Goal: Information Seeking & Learning: Learn about a topic

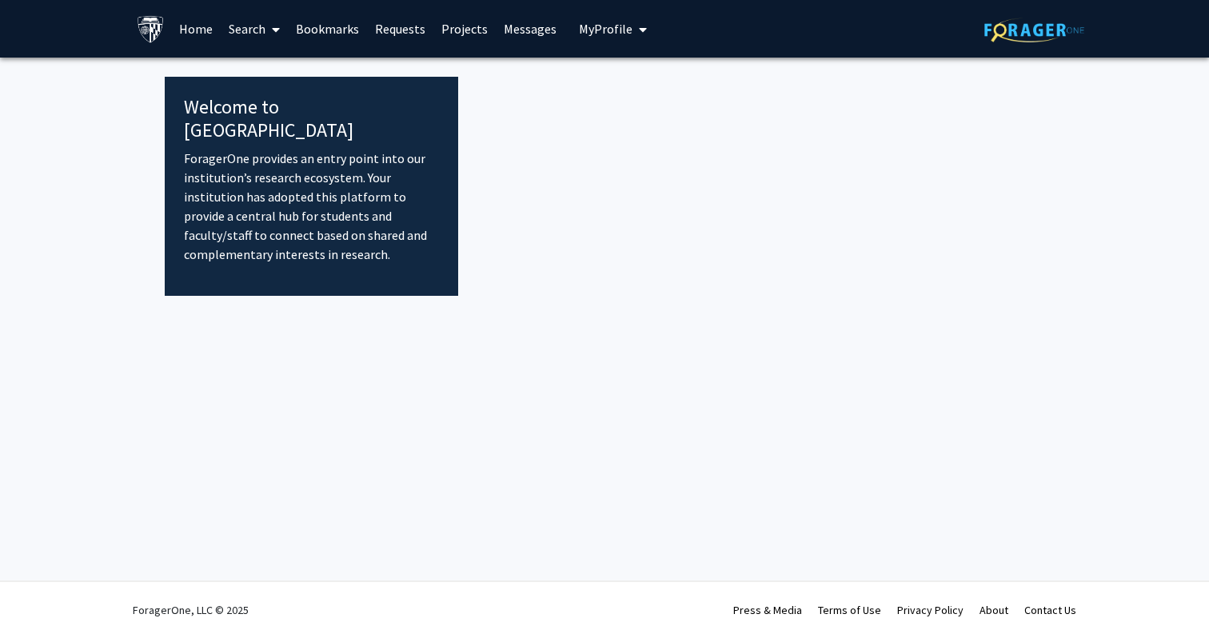
click at [634, 22] on span "My profile dropdown to access profile and logout" at bounding box center [639, 30] width 14 height 56
click at [619, 82] on div "[PERSON_NAME] View Profile" at bounding box center [658, 83] width 137 height 35
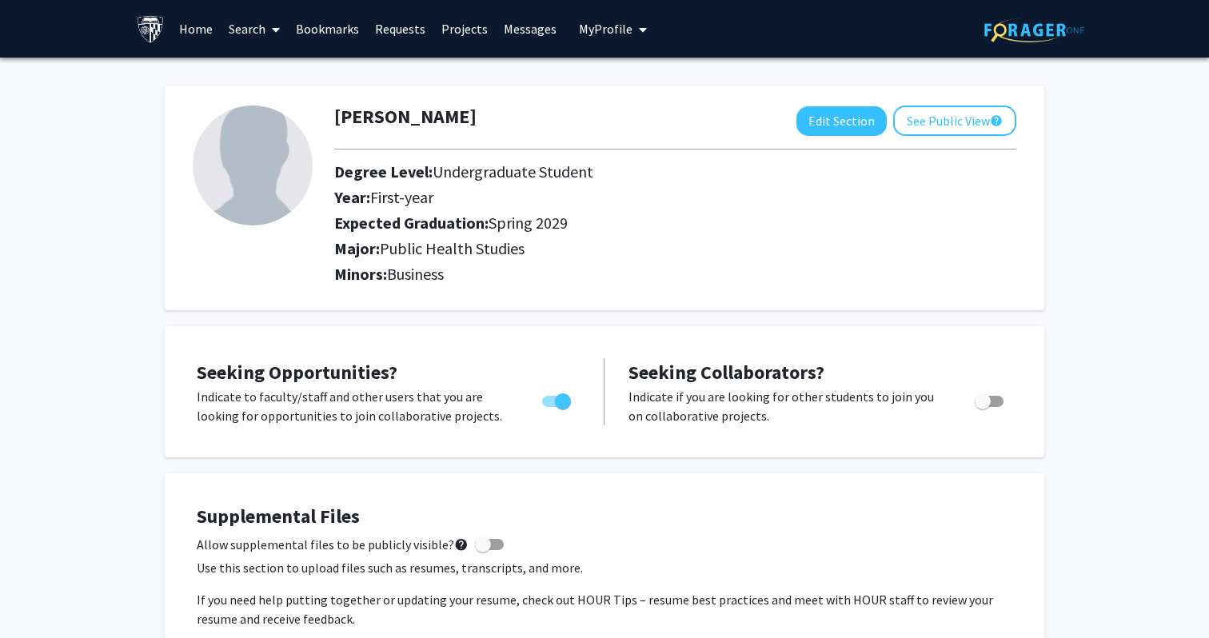
click at [329, 30] on link "Bookmarks" at bounding box center [327, 29] width 79 height 56
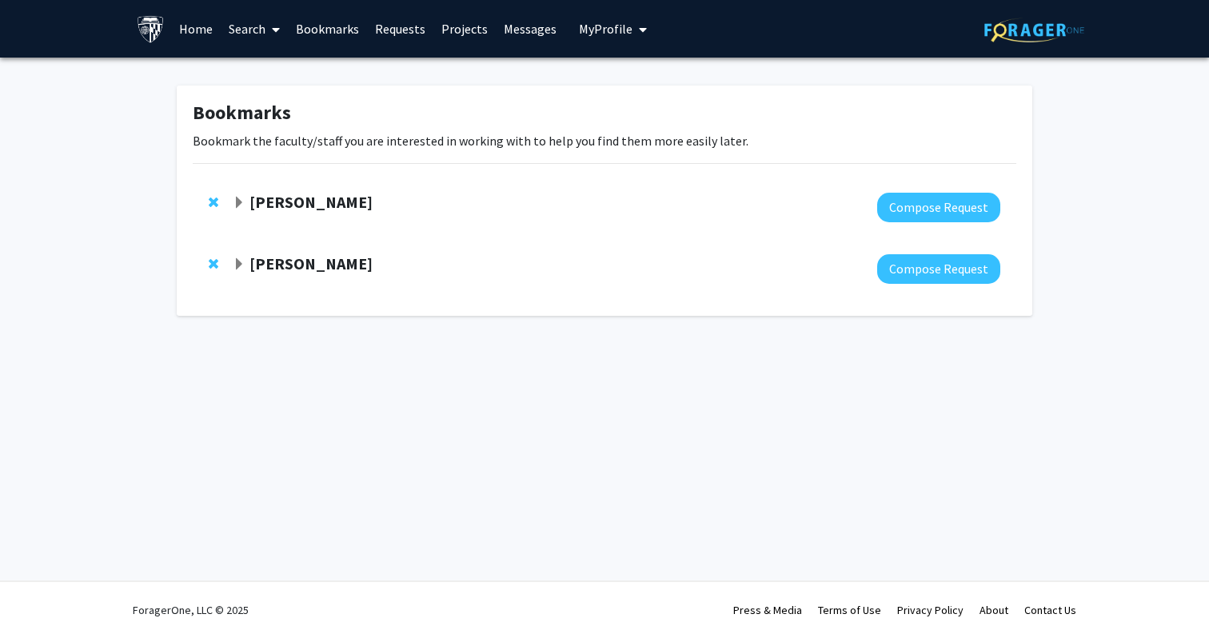
click at [233, 271] on div "Karen Fleming Compose Request" at bounding box center [604, 269] width 823 height 62
click at [252, 270] on strong "Karen Fleming" at bounding box center [310, 263] width 123 height 20
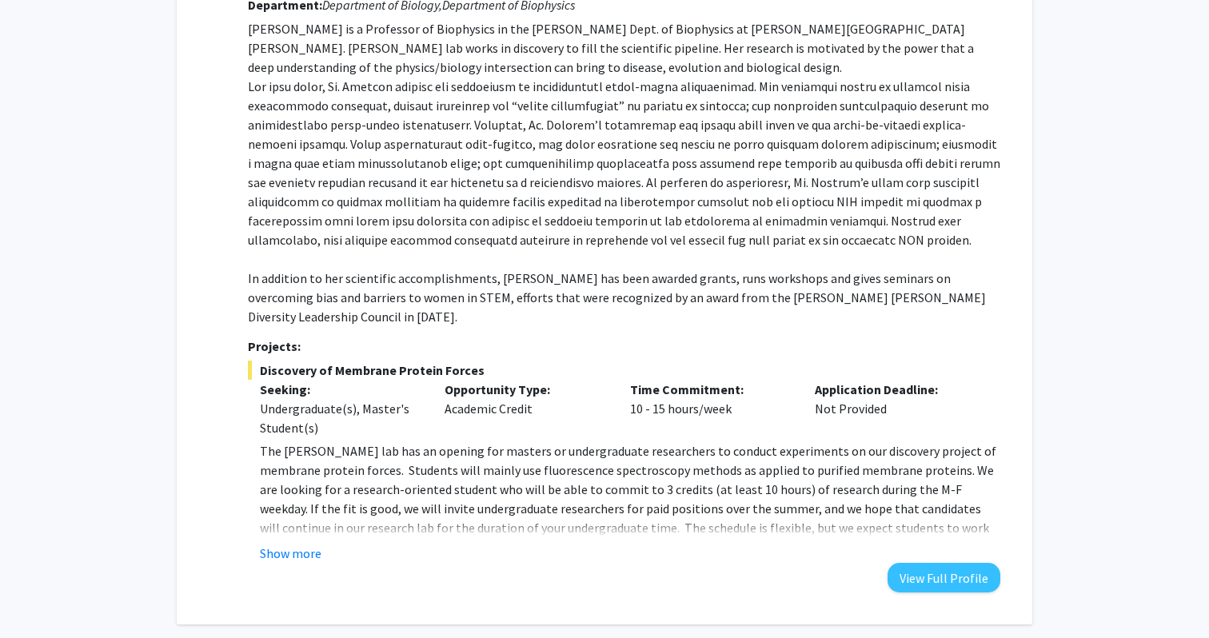
scroll to position [345, 0]
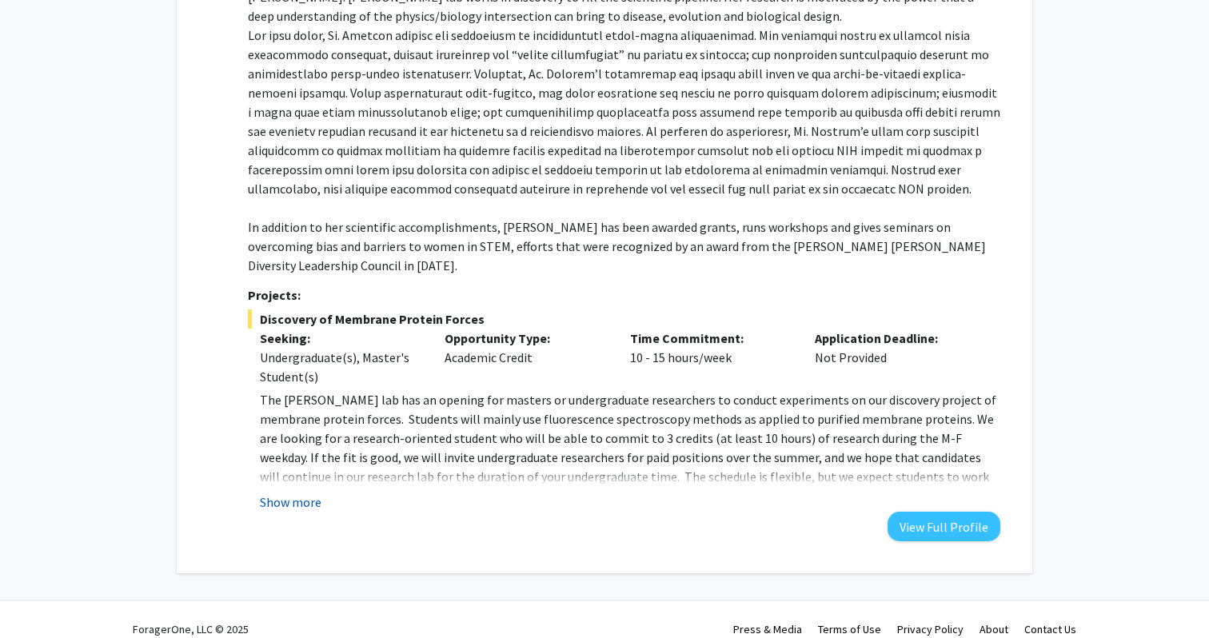
click at [291, 492] on button "Show more" at bounding box center [291, 501] width 62 height 19
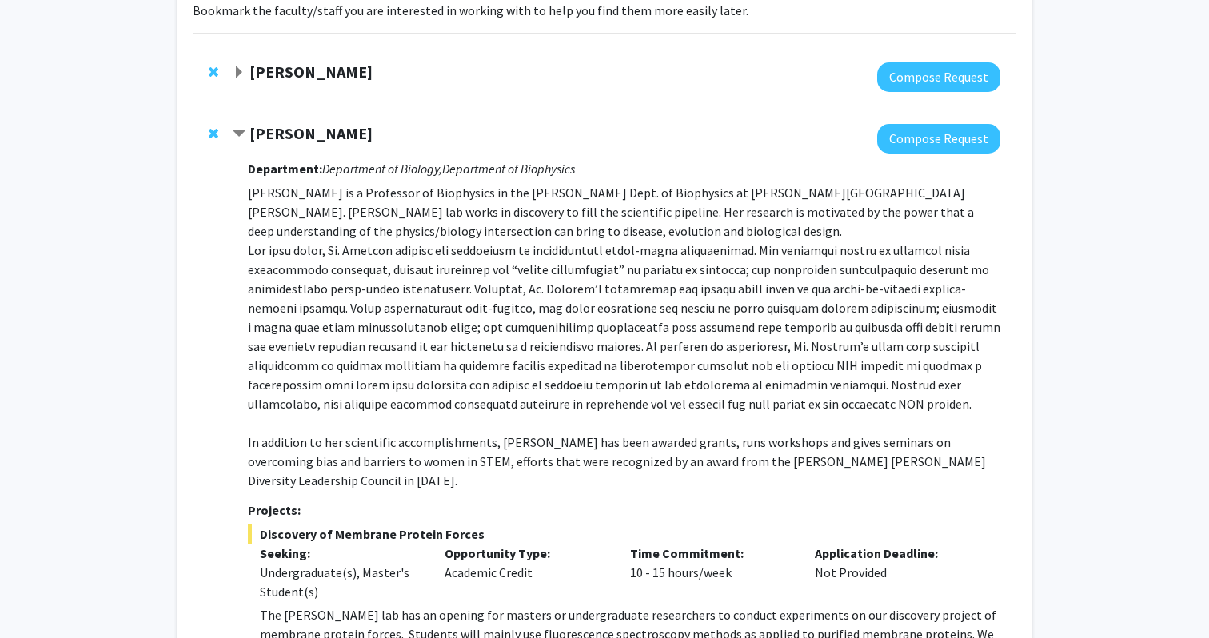
scroll to position [0, 0]
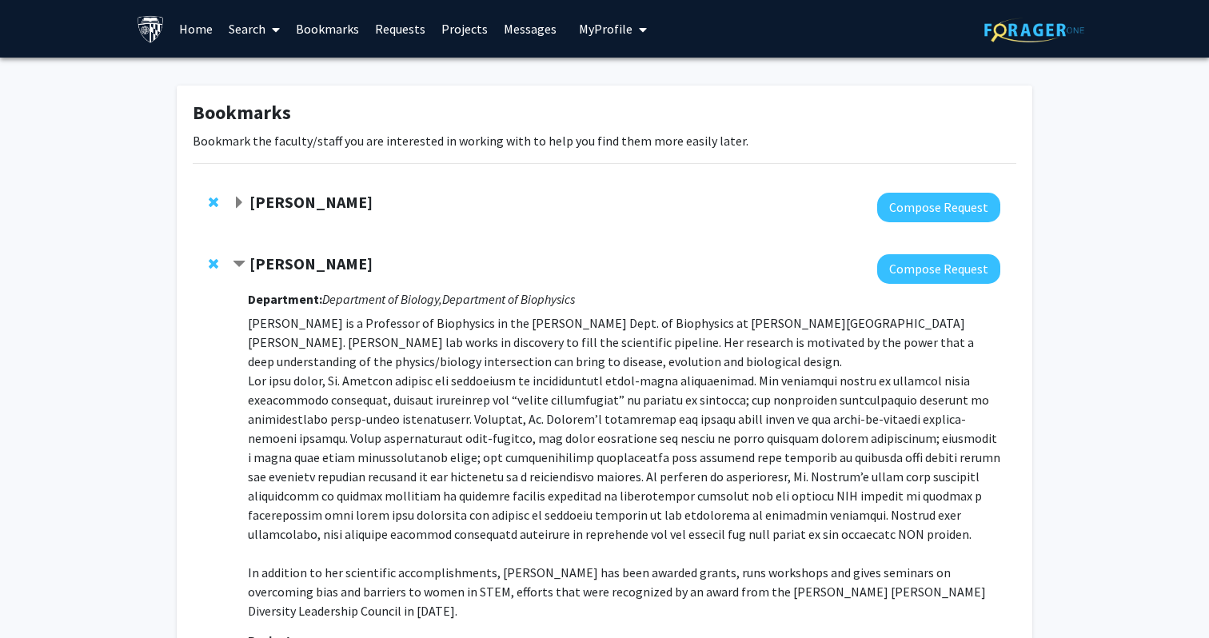
click at [257, 34] on link "Search" at bounding box center [254, 29] width 67 height 56
click at [250, 75] on span "Faculty/Staff" at bounding box center [279, 74] width 117 height 32
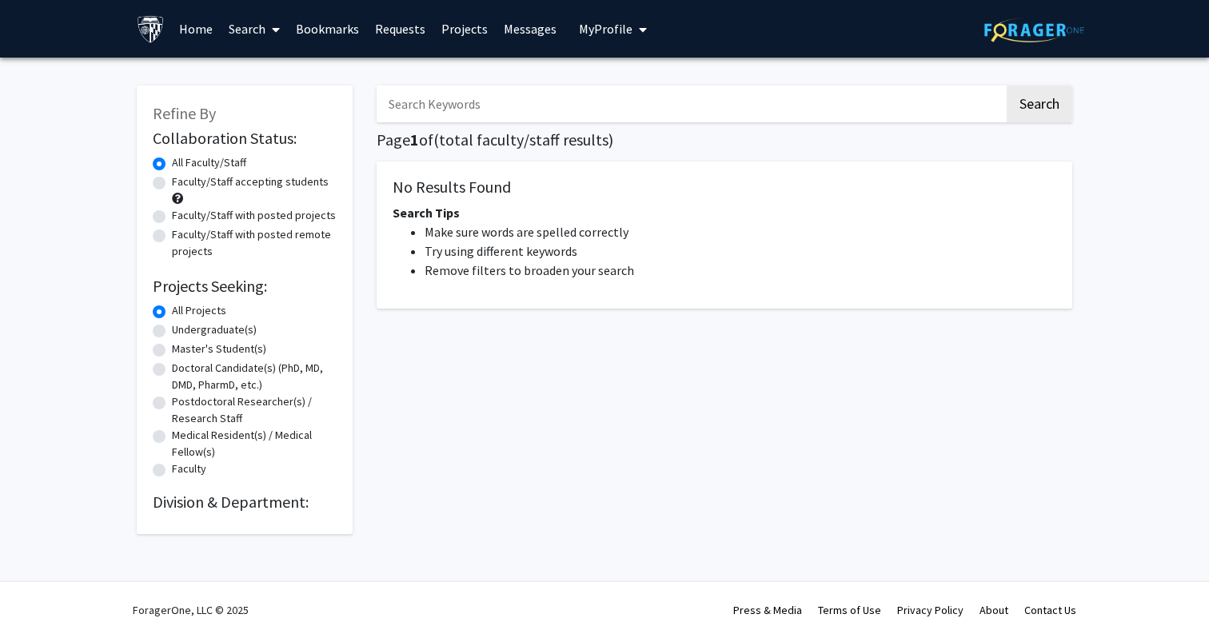
click at [250, 76] on div "Refine By Collaboration Status: Collaboration Status All Faculty/Staff Collabor…" at bounding box center [245, 302] width 240 height 464
click at [245, 118] on div "Refine By Collaboration Status: Collaboration Status All Faculty/Staff Collabor…" at bounding box center [245, 310] width 216 height 448
click at [209, 496] on h2 "Division & Department:" at bounding box center [245, 501] width 184 height 19
click at [287, 496] on h2 "Division & Department:" at bounding box center [245, 501] width 184 height 19
click at [326, 508] on h2 "Division & Department:" at bounding box center [245, 501] width 184 height 19
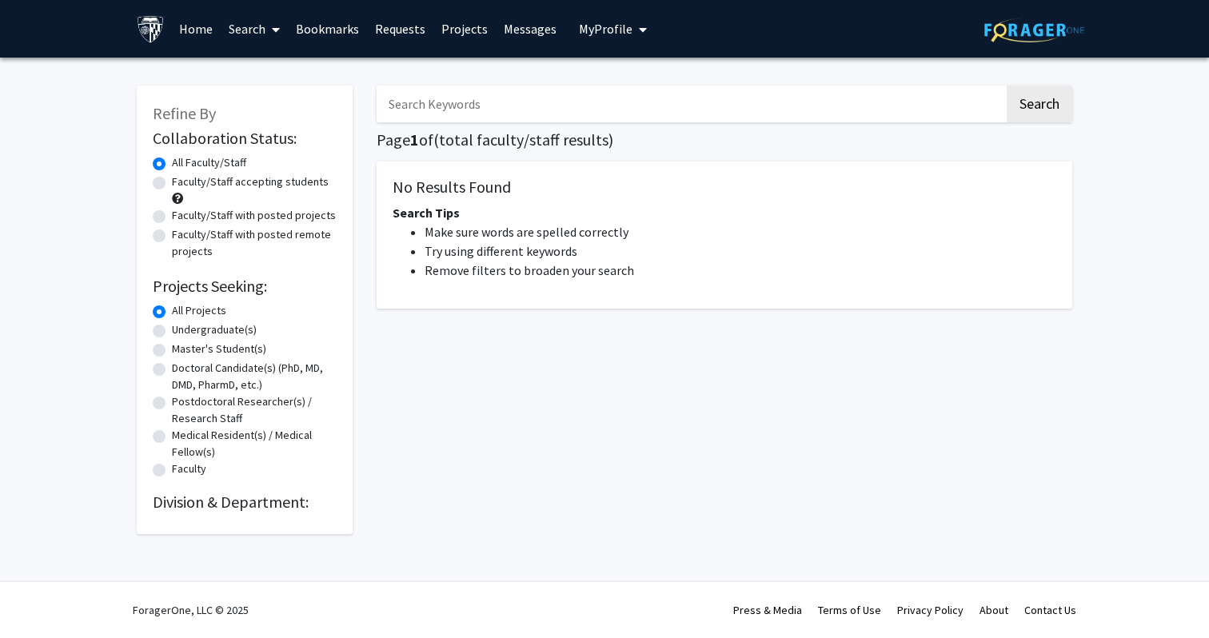
click at [325, 510] on h2 "Division & Department:" at bounding box center [245, 501] width 184 height 19
click at [205, 193] on div "Faculty/Staff accepting students" at bounding box center [245, 190] width 184 height 34
click at [172, 187] on label "Faculty/Staff accepting students" at bounding box center [250, 181] width 157 height 17
click at [172, 184] on input "Faculty/Staff accepting students" at bounding box center [177, 178] width 10 height 10
radio input "true"
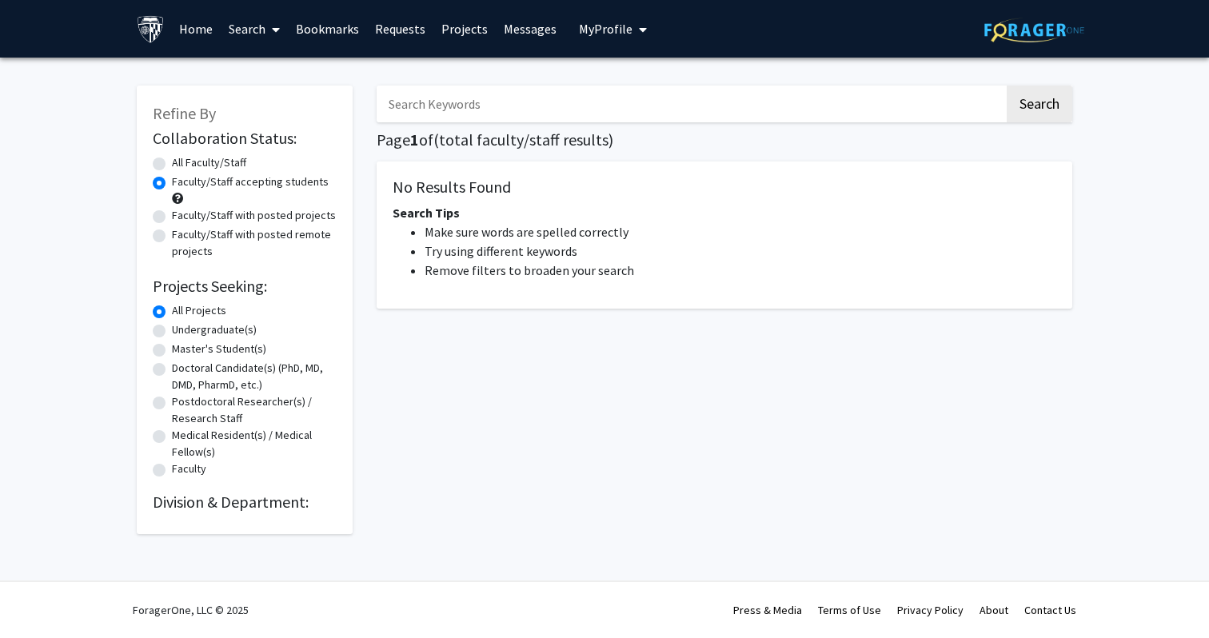
click at [161, 227] on div "Faculty/Staff with posted remote projects" at bounding box center [245, 243] width 184 height 34
click at [161, 249] on div "Faculty/Staff with posted remote projects" at bounding box center [245, 243] width 184 height 34
click at [177, 493] on h2 "Division & Department:" at bounding box center [245, 501] width 184 height 19
click at [177, 451] on label "Medical Resident(s) / Medical Fellow(s)" at bounding box center [254, 444] width 165 height 34
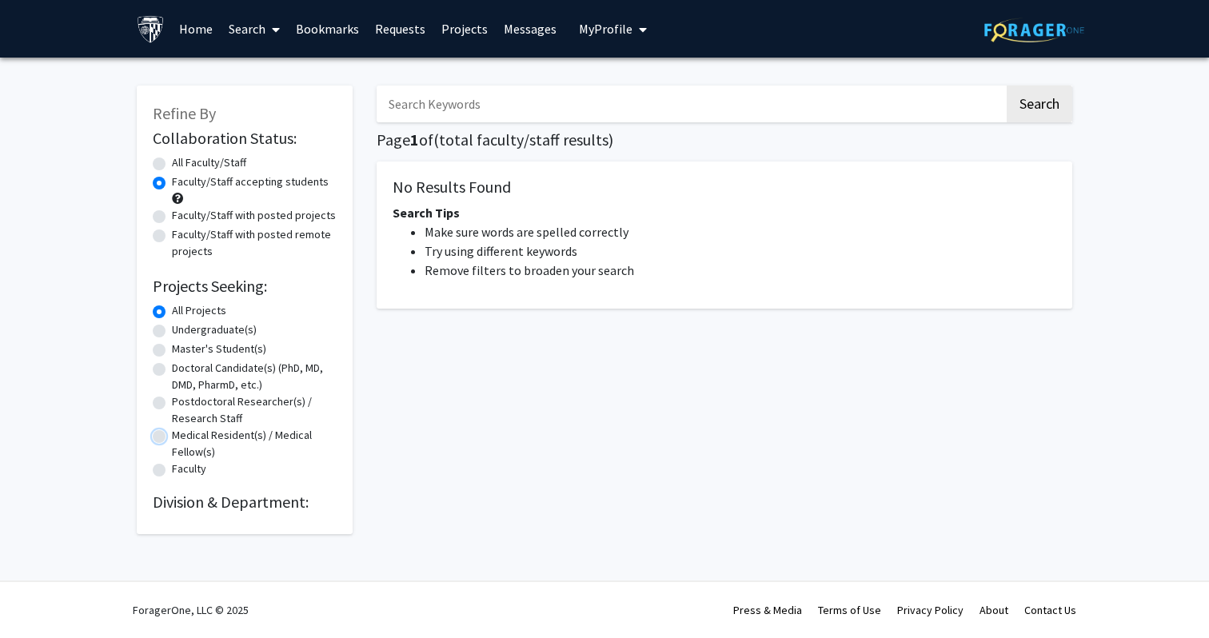
click at [177, 437] on input "Medical Resident(s) / Medical Fellow(s)" at bounding box center [177, 432] width 10 height 10
radio input "true"
click at [177, 461] on label "Faculty" at bounding box center [189, 468] width 34 height 17
click at [177, 461] on input "Faculty" at bounding box center [177, 465] width 10 height 10
radio input "true"
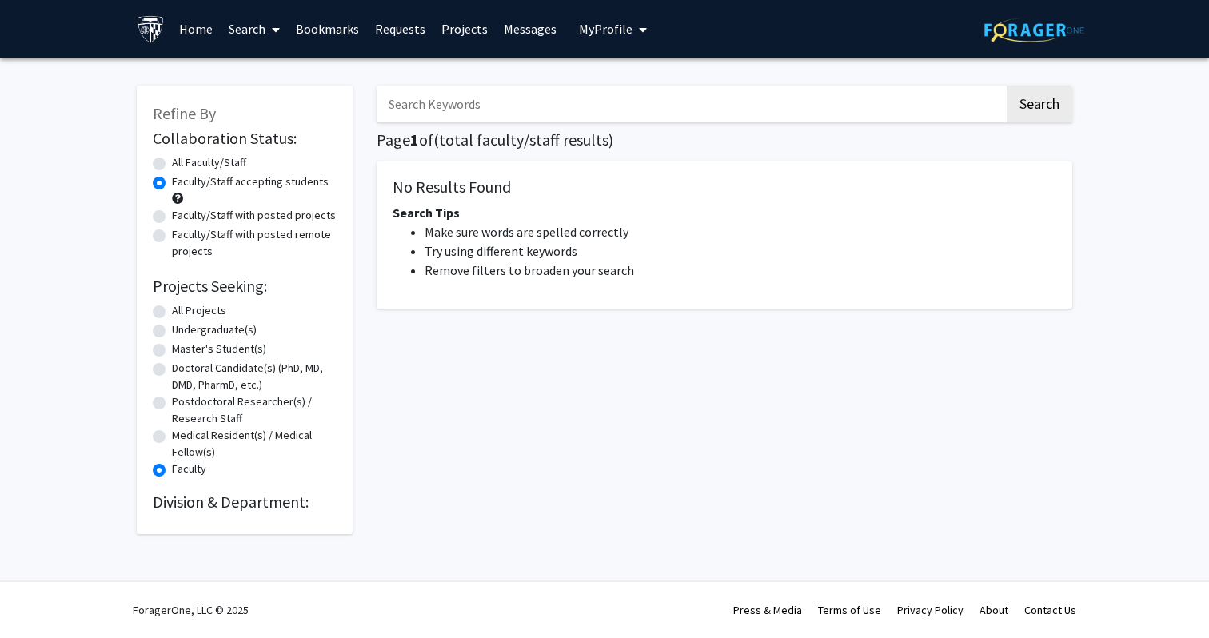
click at [183, 309] on label "All Projects" at bounding box center [199, 310] width 54 height 17
click at [182, 309] on input "All Projects" at bounding box center [177, 307] width 10 height 10
radio input "true"
click at [458, 203] on div "No Results Found Search Tips Make sure words are spelled correctly Try using di…" at bounding box center [723, 234] width 695 height 147
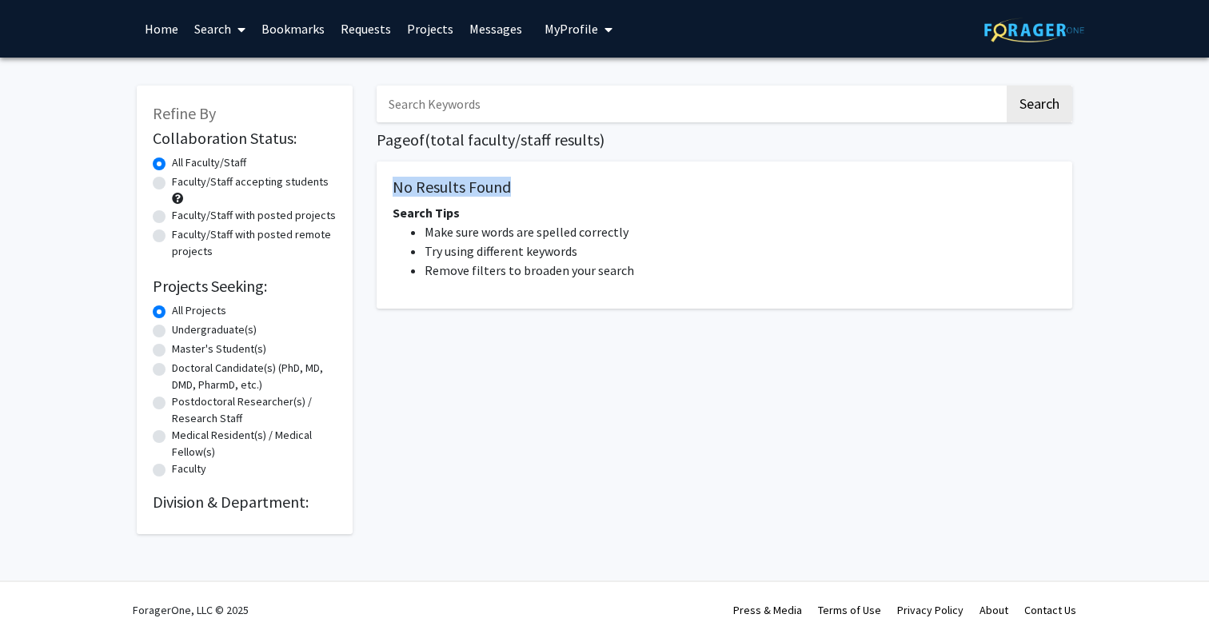
click at [458, 203] on div "No Results Found Search Tips Make sure words are spelled correctly Try using di…" at bounding box center [723, 234] width 695 height 147
click at [509, 12] on link "Messages" at bounding box center [495, 29] width 69 height 56
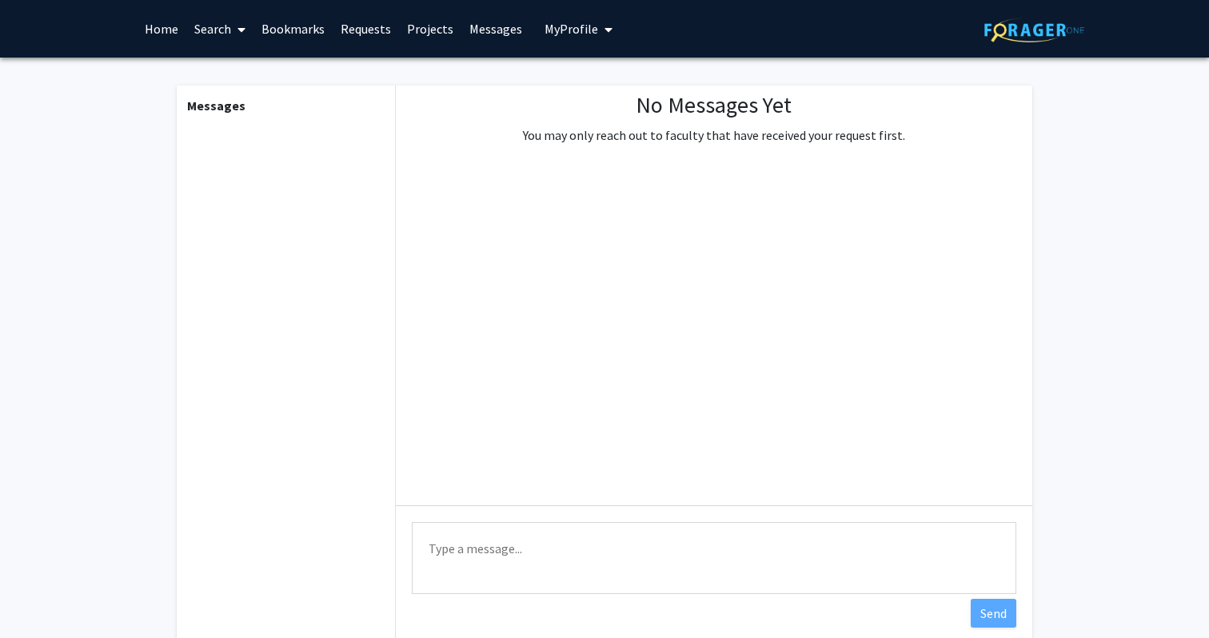
click at [563, 36] on span "My Profile" at bounding box center [571, 29] width 54 height 16
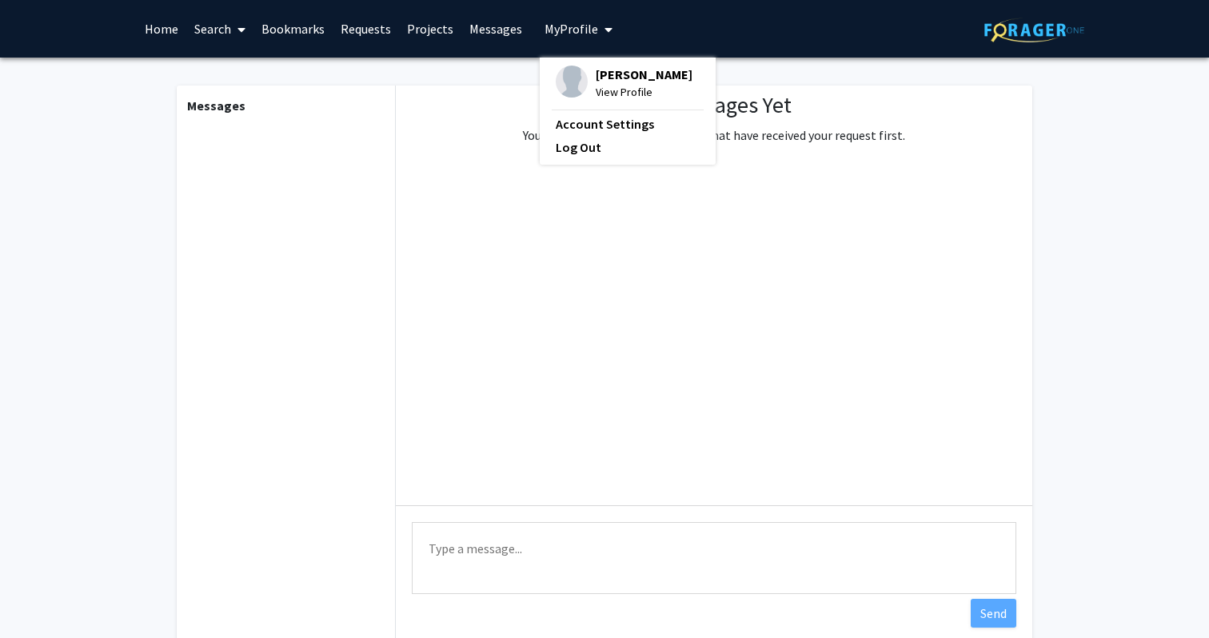
click at [595, 80] on span "[PERSON_NAME]" at bounding box center [643, 75] width 97 height 18
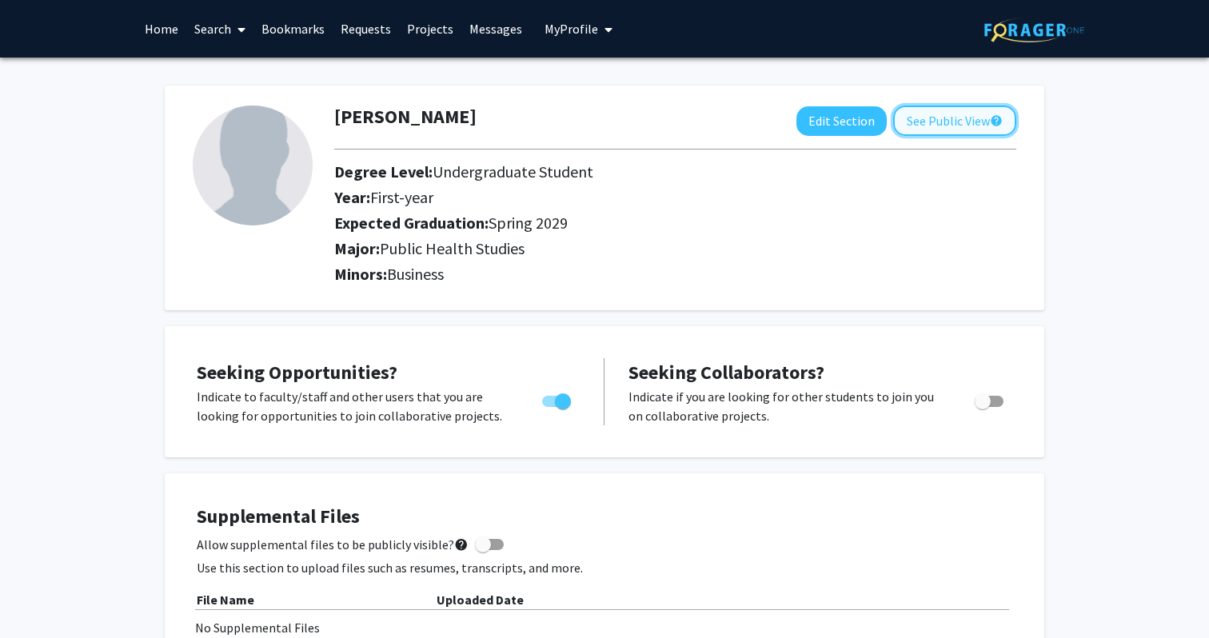
click at [945, 128] on button "See Public View help" at bounding box center [954, 121] width 123 height 30
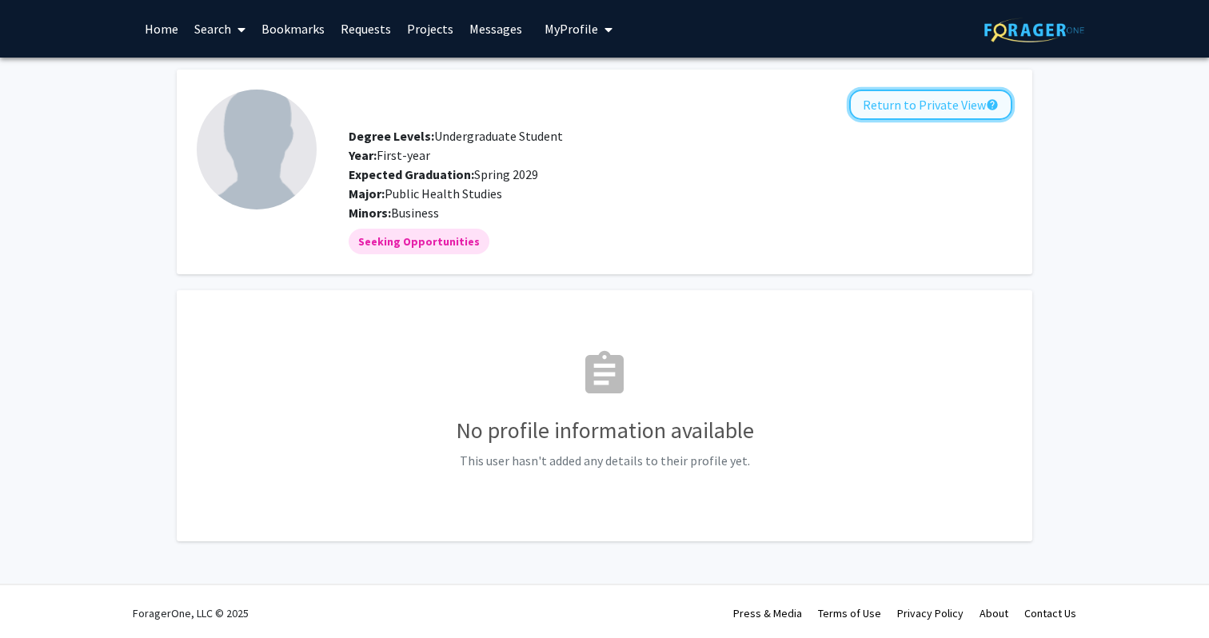
click at [954, 103] on button "Return to Private View help" at bounding box center [930, 105] width 163 height 30
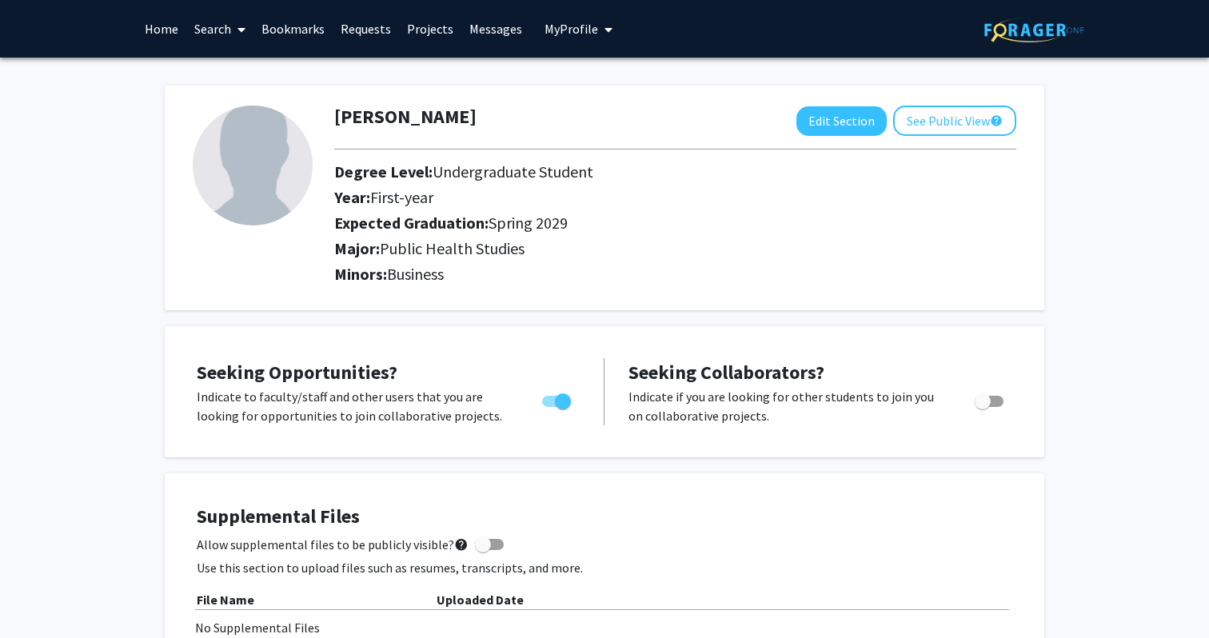
click at [482, 43] on link "Messages" at bounding box center [495, 29] width 69 height 56
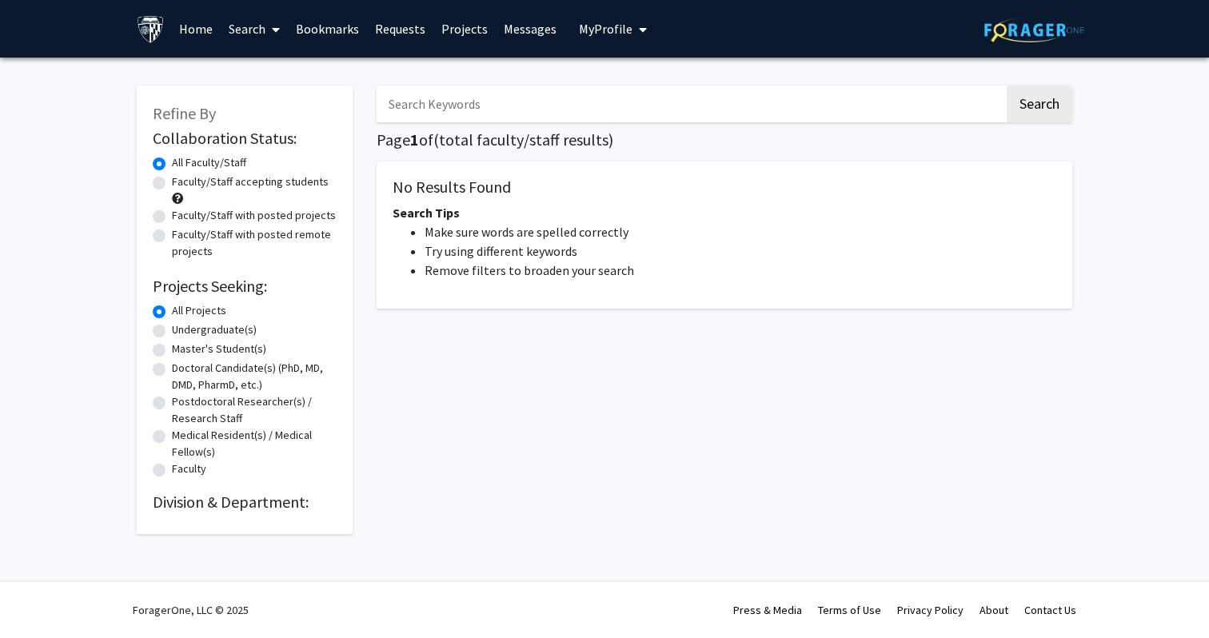
click at [234, 499] on h2 "Division & Department:" at bounding box center [245, 501] width 184 height 19
click at [272, 512] on h2 "Division & Department:" at bounding box center [245, 501] width 184 height 19
click at [1033, 45] on link at bounding box center [1034, 29] width 100 height 56
click at [604, 29] on span "My Profile" at bounding box center [606, 29] width 54 height 16
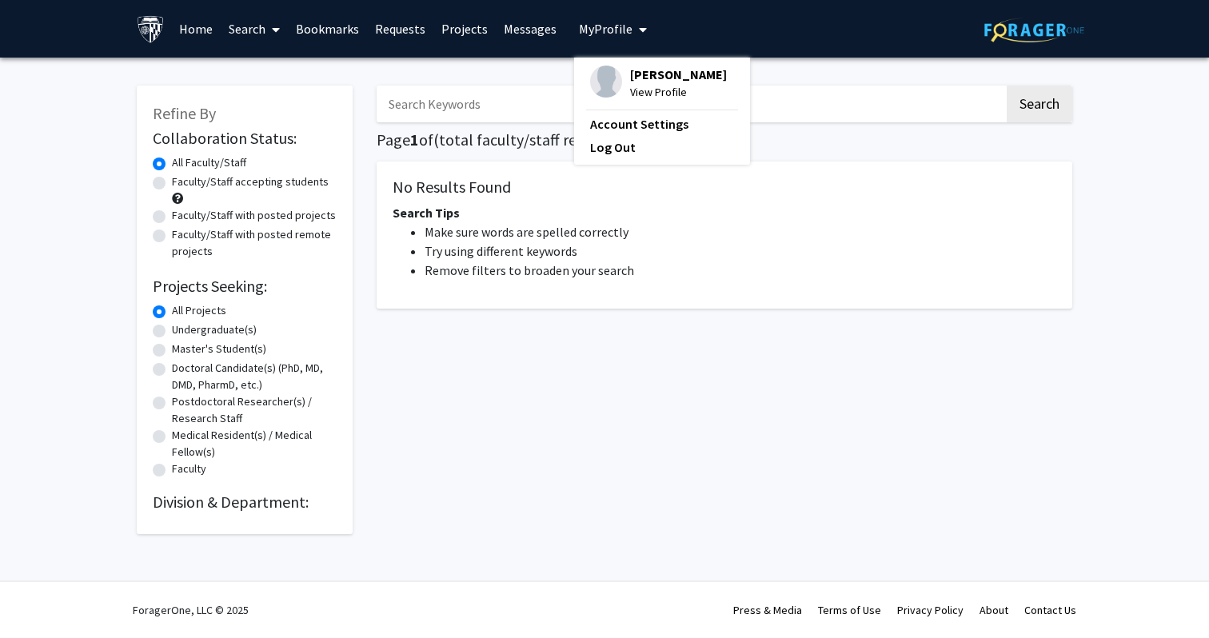
click at [612, 87] on img at bounding box center [606, 82] width 32 height 32
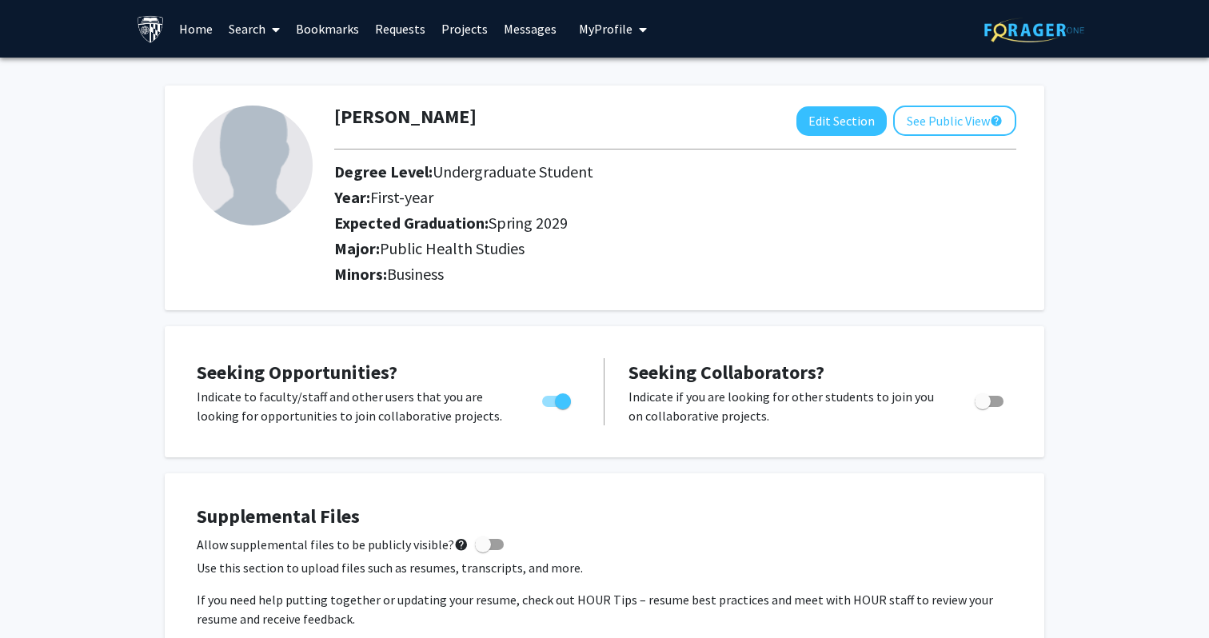
click at [312, 32] on link "Bookmarks" at bounding box center [327, 29] width 79 height 56
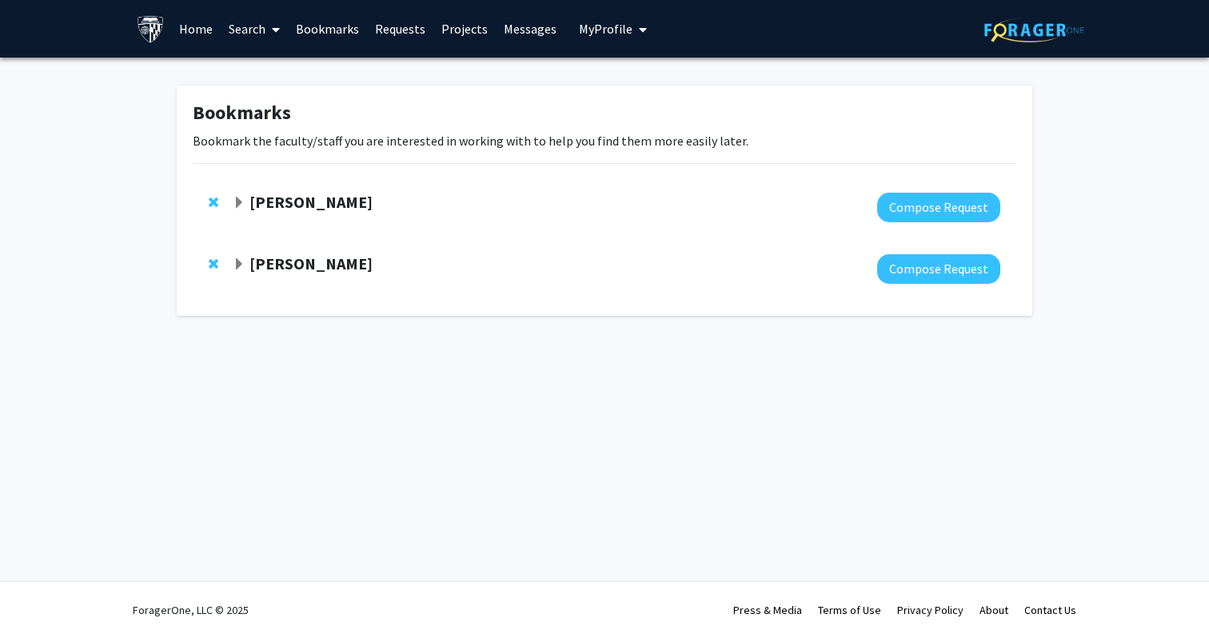
click at [271, 28] on span at bounding box center [272, 30] width 14 height 56
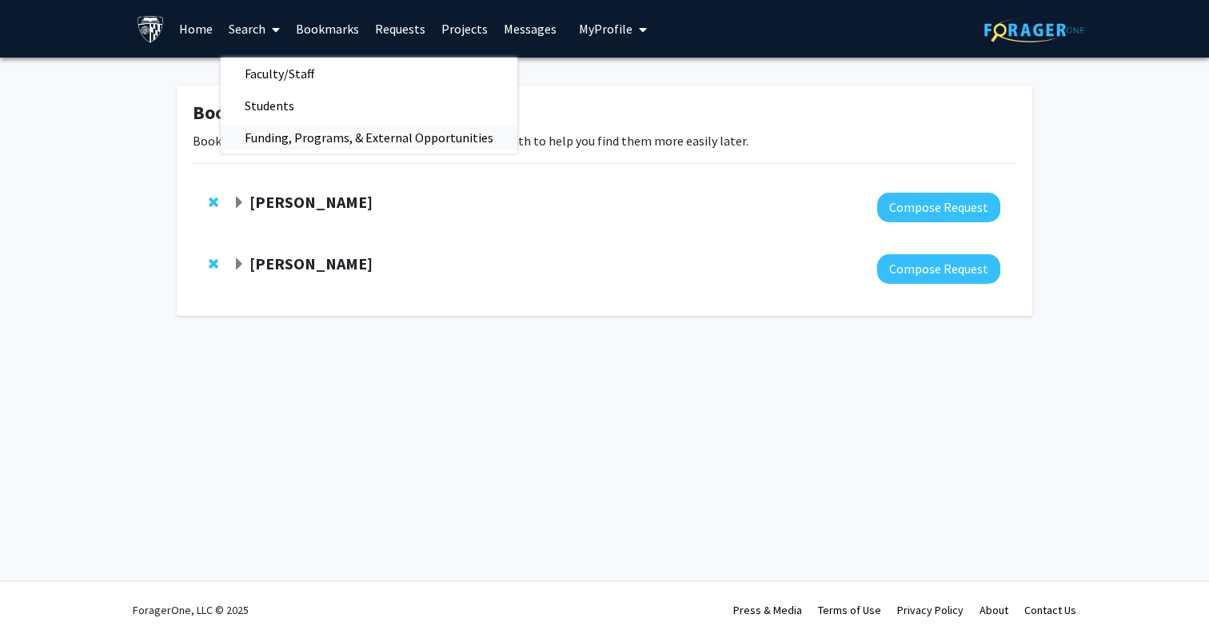
click at [307, 150] on span "Funding, Programs, & External Opportunities" at bounding box center [369, 137] width 297 height 32
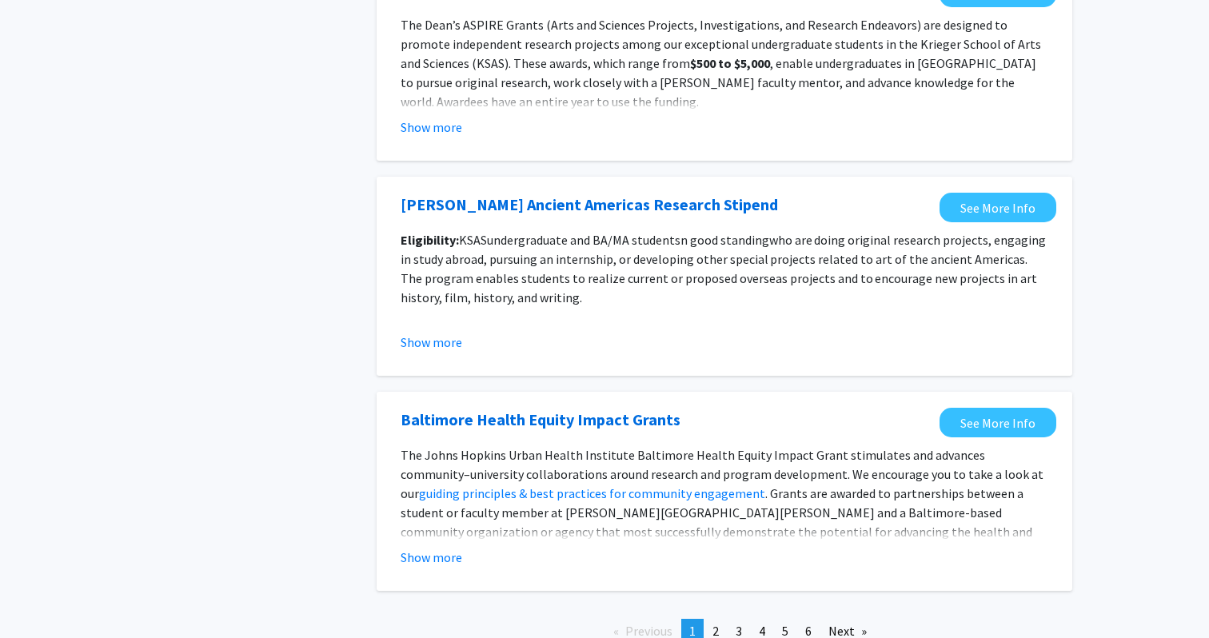
scroll to position [1761, 0]
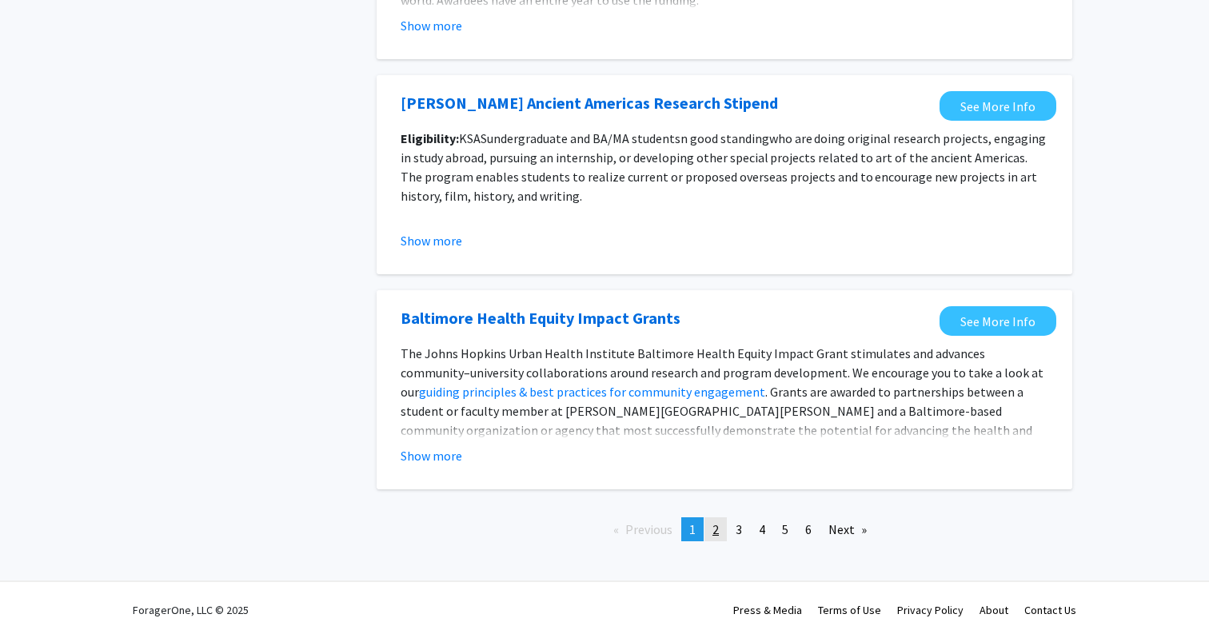
click at [721, 532] on link "page 2" at bounding box center [715, 529] width 22 height 24
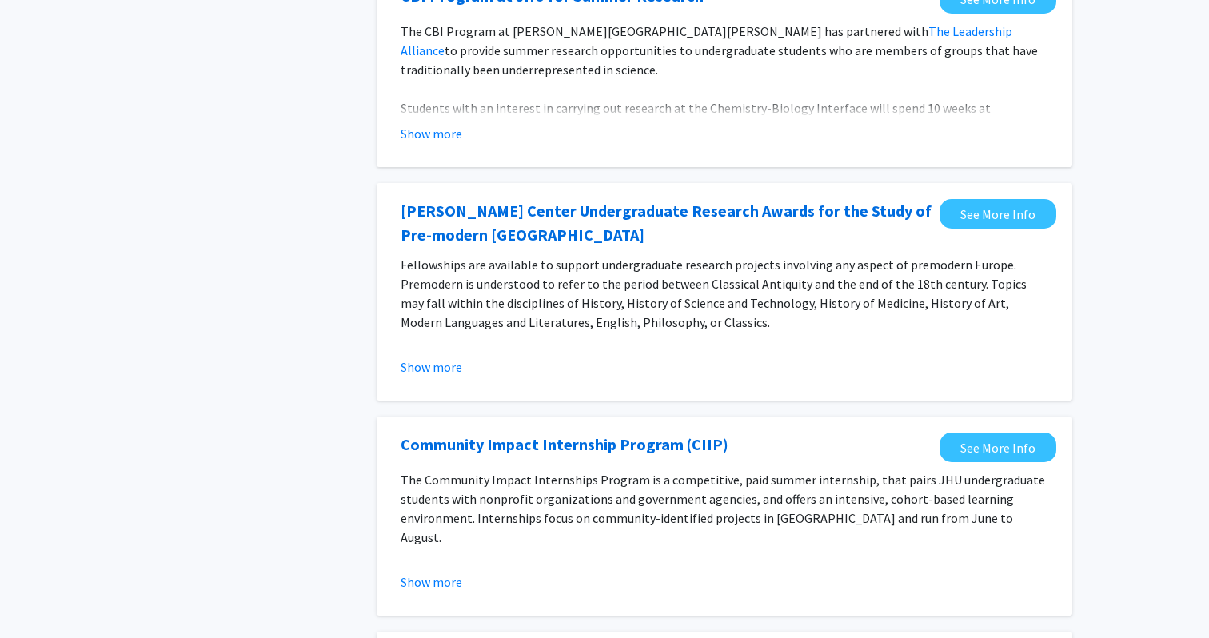
scroll to position [1272, 0]
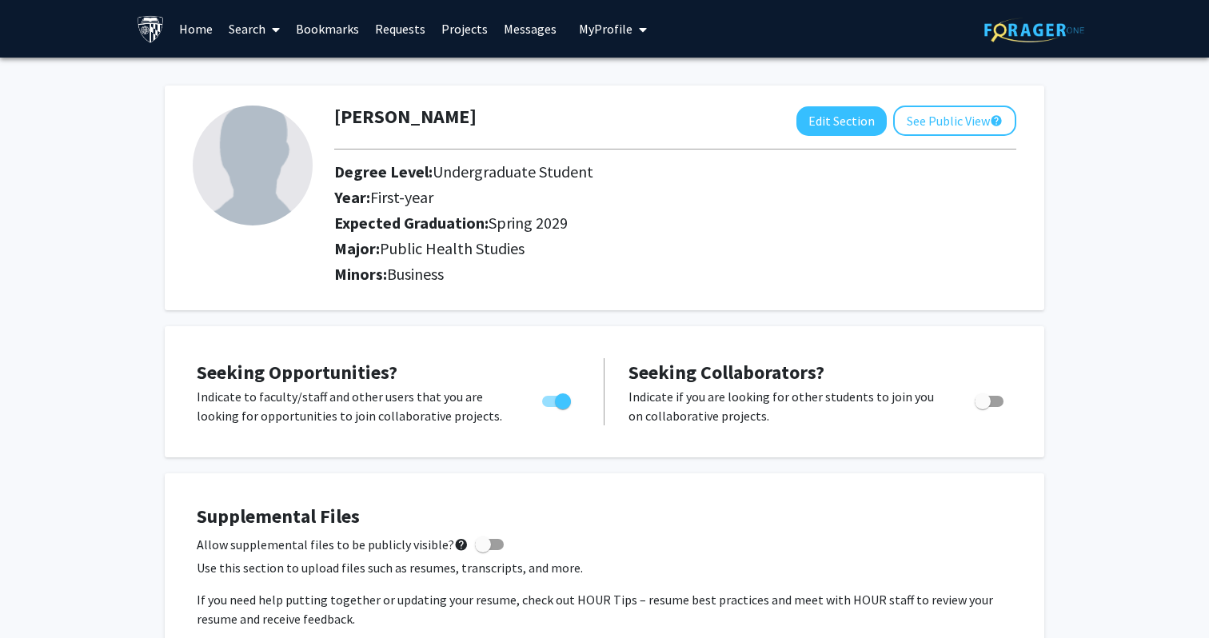
click at [194, 50] on link "Home" at bounding box center [196, 29] width 50 height 56
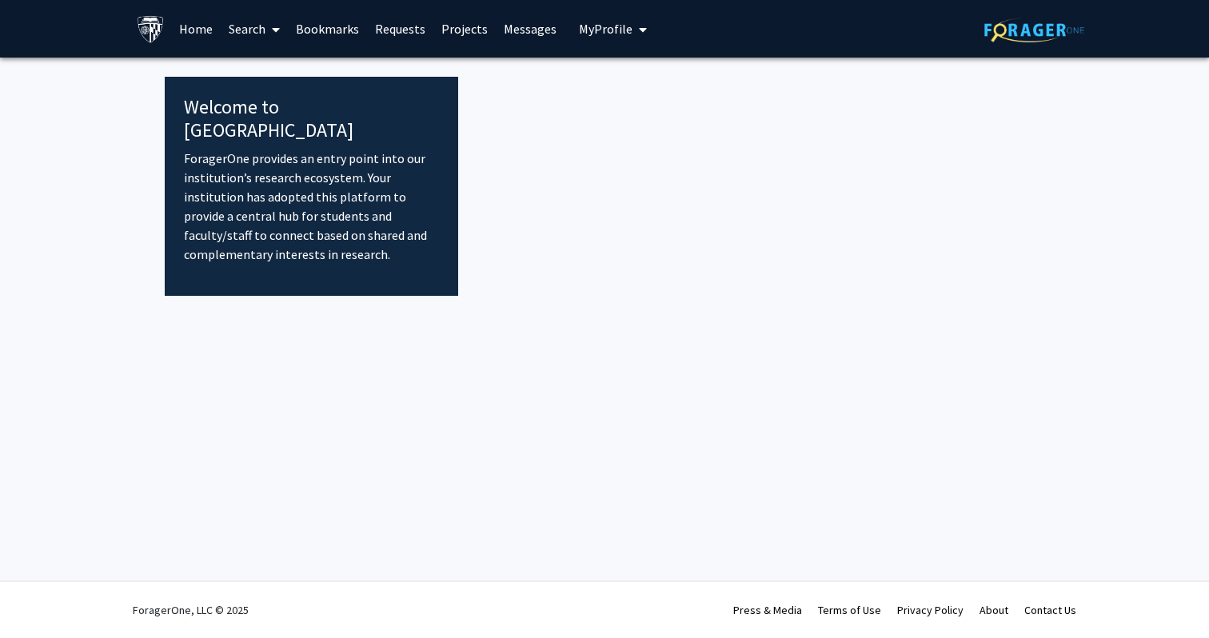
click at [197, 46] on link "Home" at bounding box center [196, 29] width 50 height 56
click at [249, 35] on link "Search" at bounding box center [254, 29] width 67 height 56
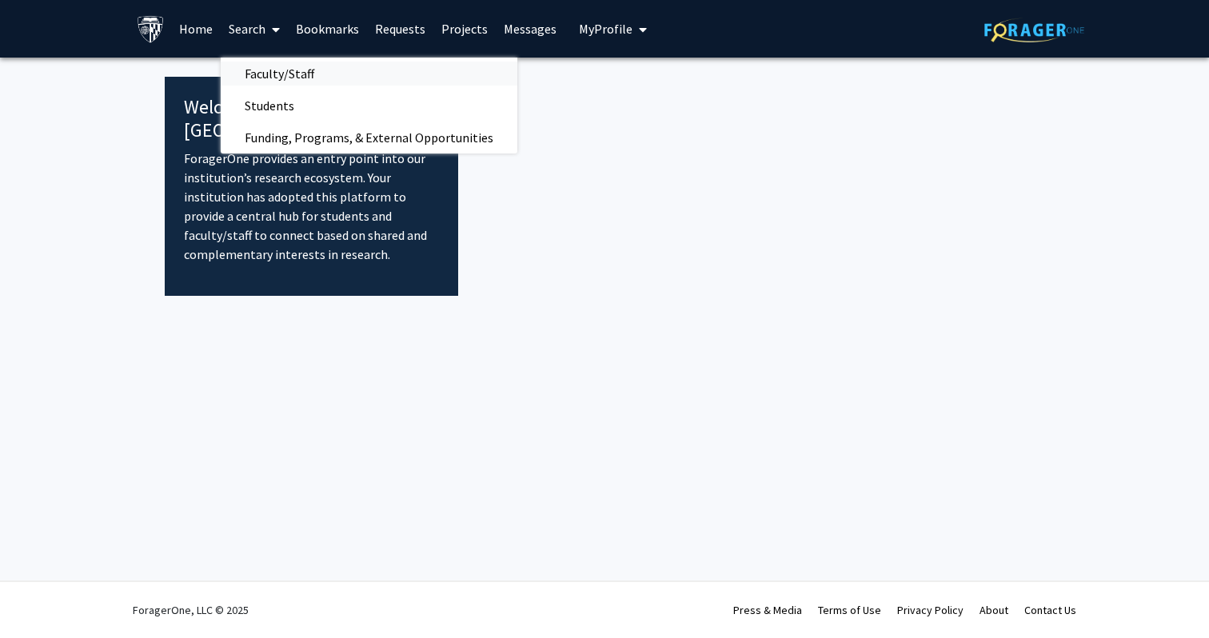
click at [306, 75] on span "Faculty/Staff" at bounding box center [279, 74] width 117 height 32
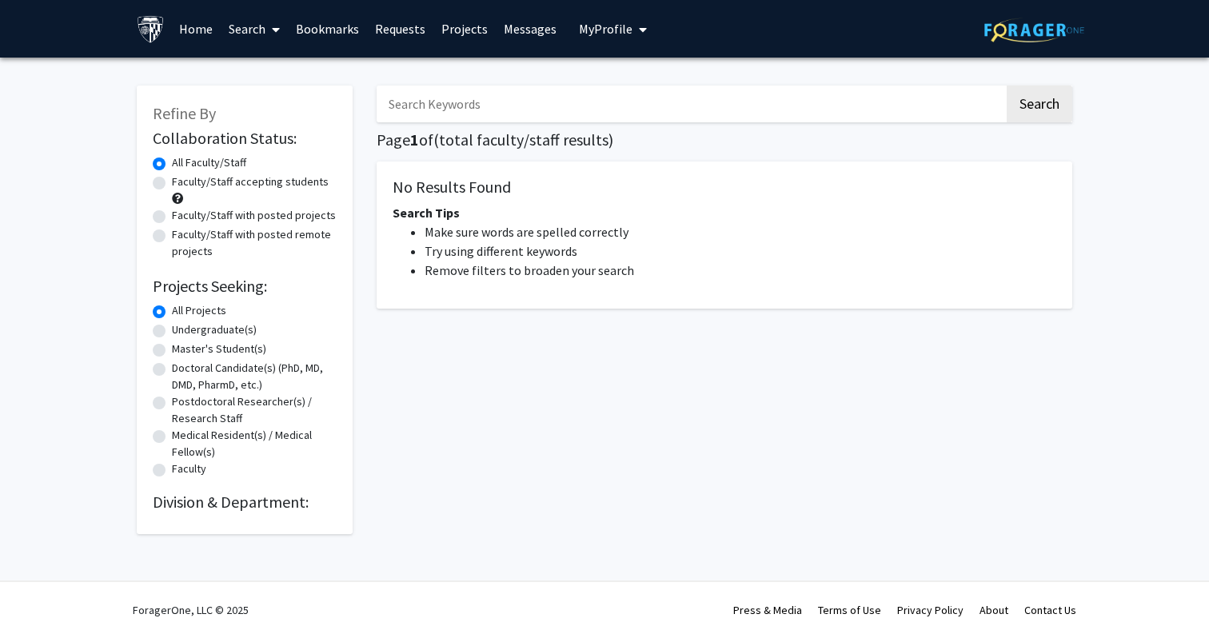
click at [237, 380] on label "Doctoral Candidate(s) (PhD, MD, DMD, PharmD, etc.)" at bounding box center [254, 377] width 165 height 34
click at [182, 370] on input "Doctoral Candidate(s) (PhD, MD, DMD, PharmD, etc.)" at bounding box center [177, 365] width 10 height 10
radio input "true"
click at [220, 329] on label "Undergraduate(s)" at bounding box center [214, 329] width 85 height 17
click at [182, 329] on input "Undergraduate(s)" at bounding box center [177, 326] width 10 height 10
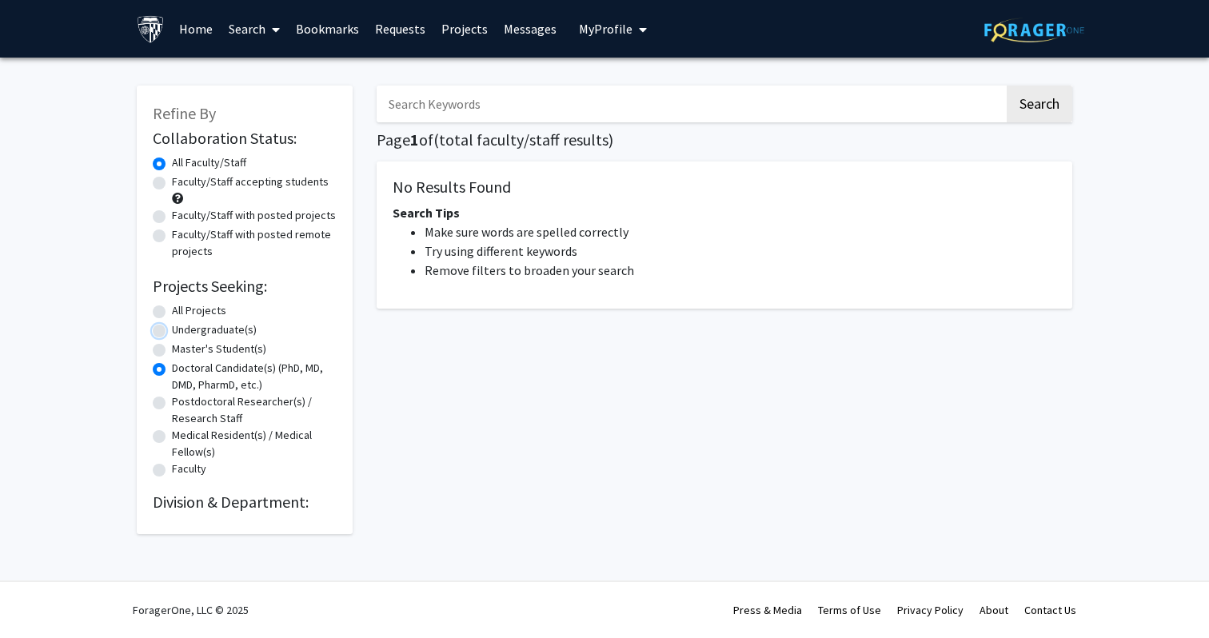
radio input "true"
click at [242, 201] on div "Faculty/Staff accepting students" at bounding box center [245, 190] width 184 height 34
click at [221, 180] on label "Faculty/Staff accepting students" at bounding box center [250, 181] width 157 height 17
click at [182, 180] on input "Faculty/Staff accepting students" at bounding box center [177, 178] width 10 height 10
radio input "true"
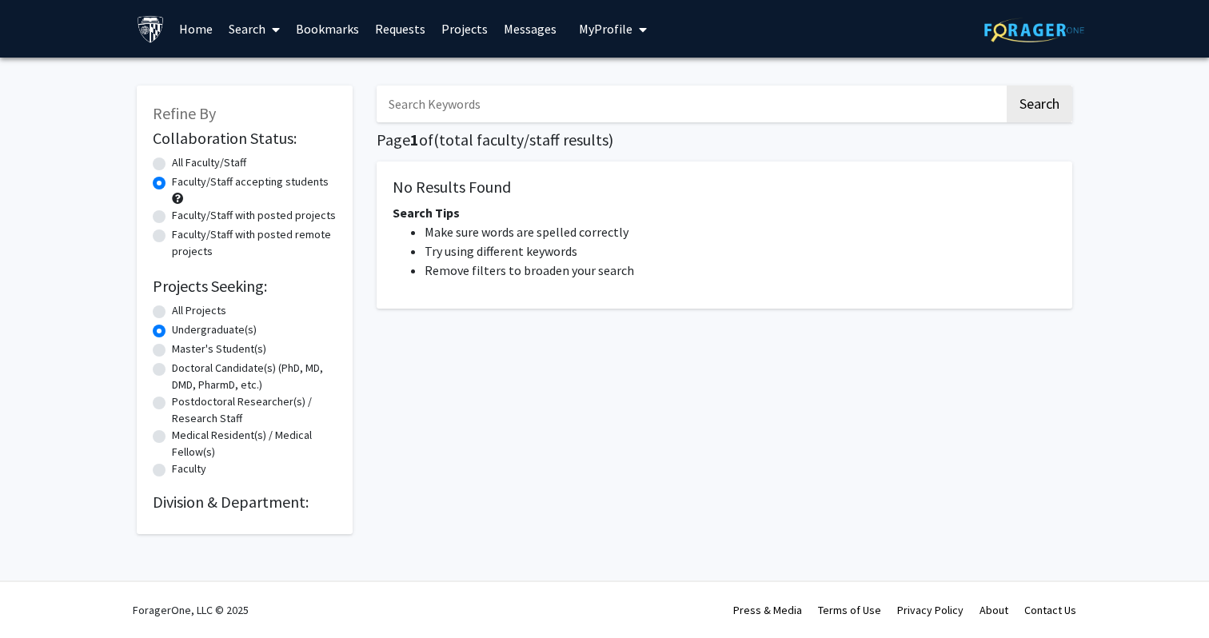
click at [249, 223] on label "Faculty/Staff with posted projects" at bounding box center [254, 215] width 164 height 17
click at [182, 217] on input "Faculty/Staff with posted projects" at bounding box center [177, 212] width 10 height 10
radio input "true"
click at [989, 37] on img at bounding box center [1034, 30] width 100 height 25
radio input "true"
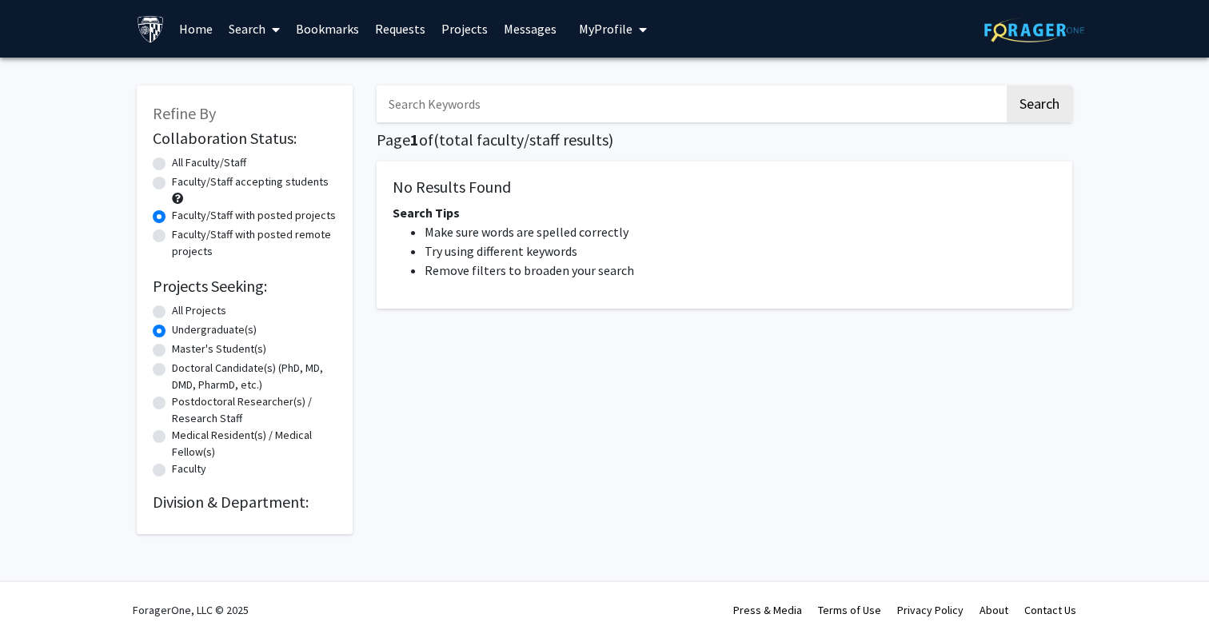
radio input "true"
click at [1002, 33] on img at bounding box center [1034, 30] width 100 height 25
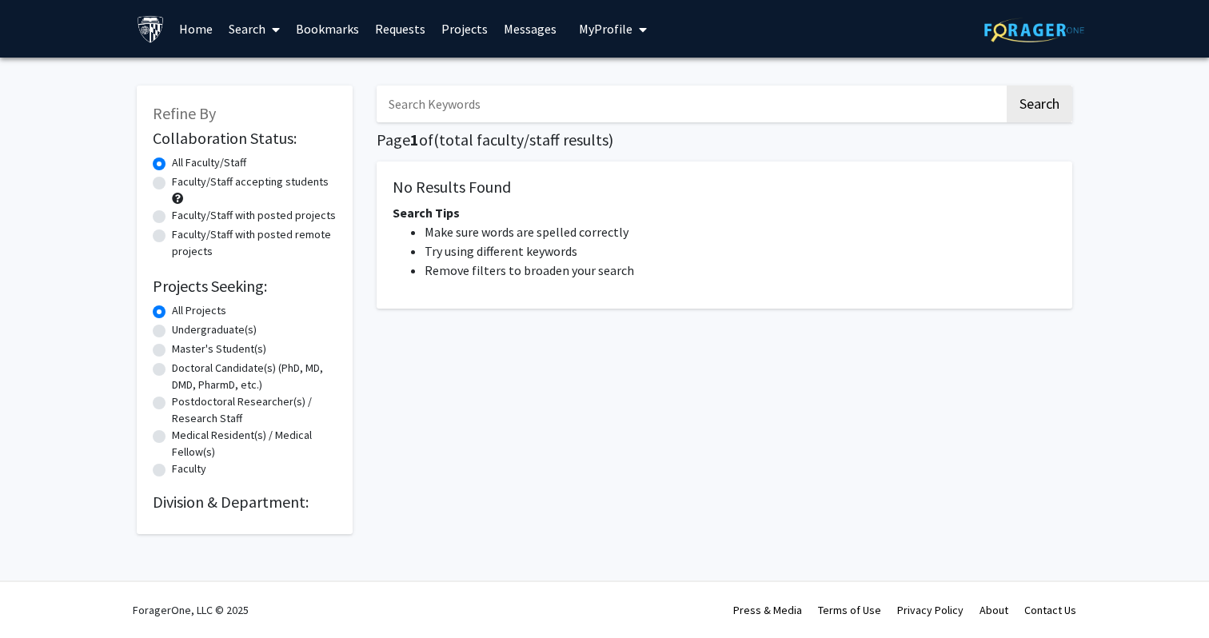
click at [1002, 33] on img at bounding box center [1034, 30] width 100 height 25
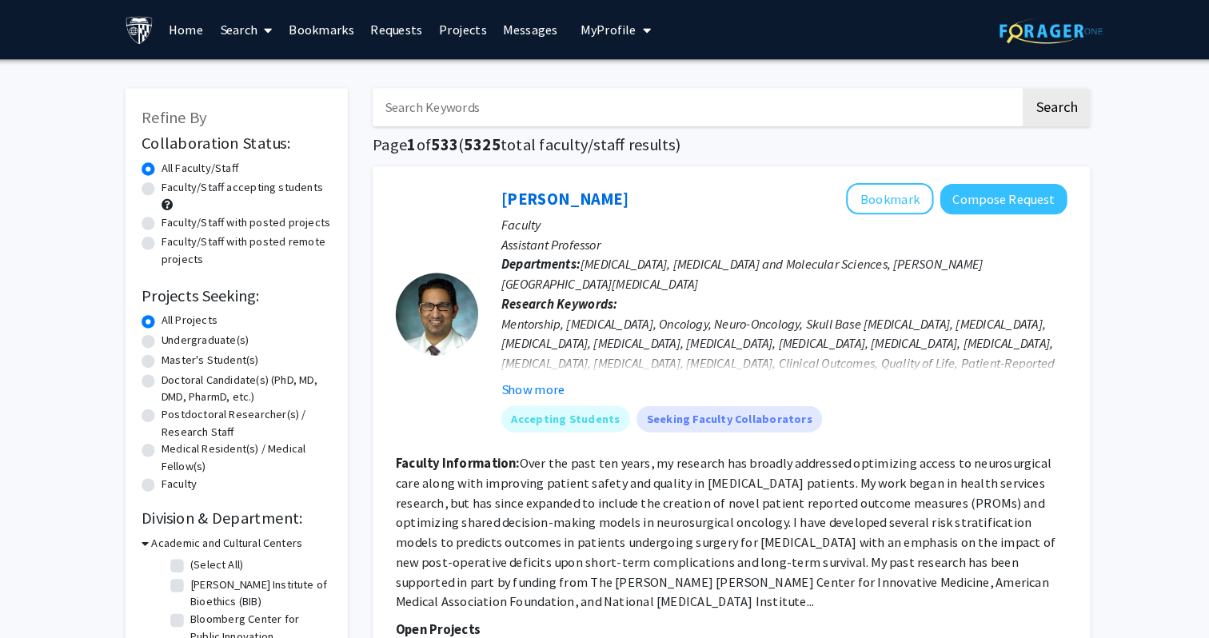
click at [260, 216] on label "Faculty/Staff with posted projects" at bounding box center [254, 215] width 164 height 17
click at [182, 216] on input "Faculty/Staff with posted projects" at bounding box center [177, 212] width 10 height 10
radio input "true"
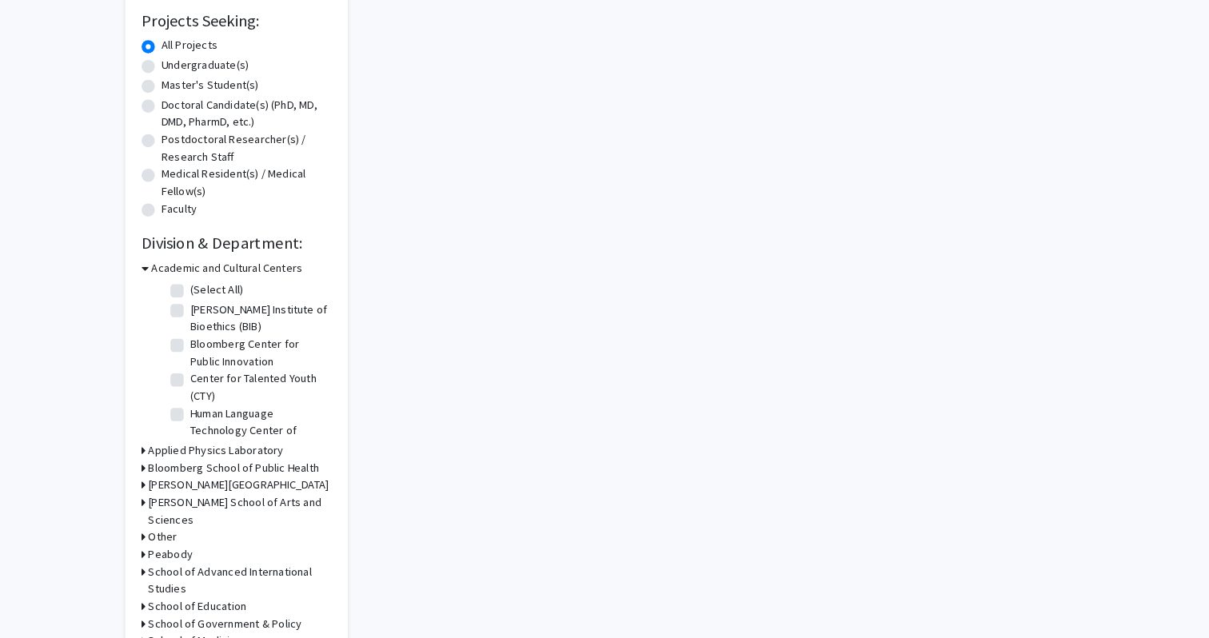
scroll to position [253, 0]
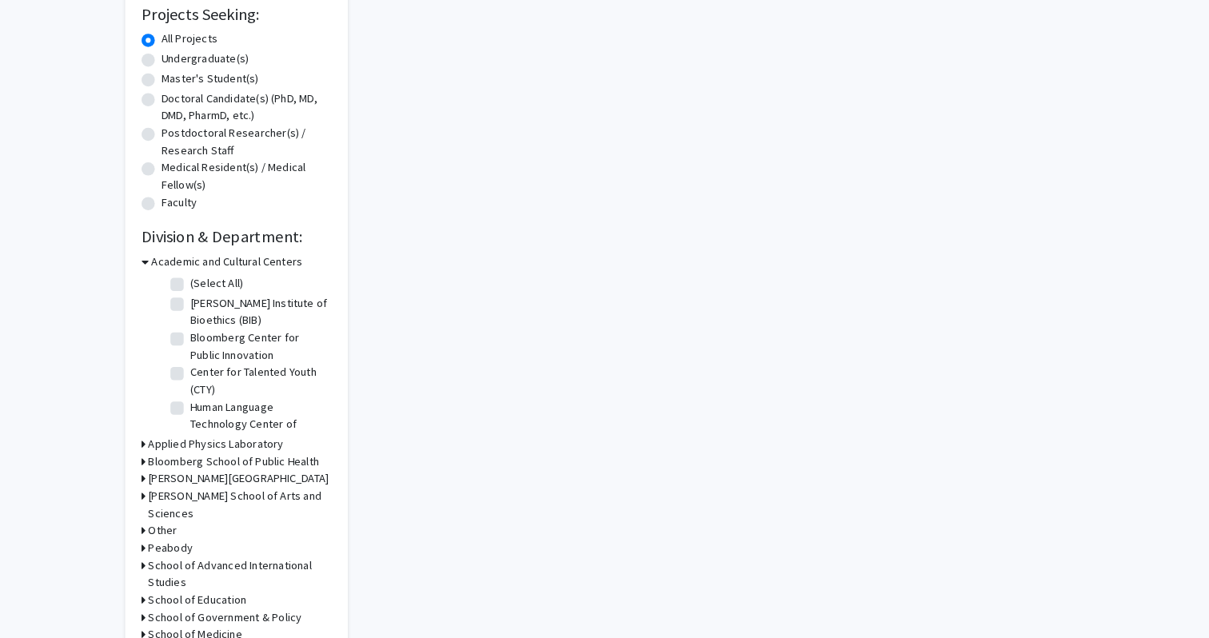
click at [252, 465] on h3 "Bloomberg School of Public Health" at bounding box center [241, 467] width 165 height 17
